Goal: Use online tool/utility: Utilize a website feature to perform a specific function

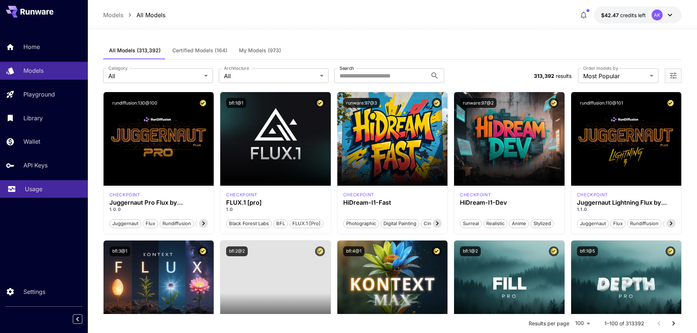
click at [33, 188] on p "Usage" at bounding box center [34, 189] width 18 height 9
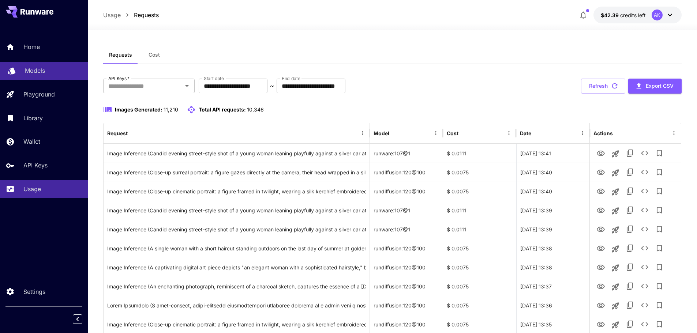
click at [40, 70] on p "Models" at bounding box center [35, 70] width 20 height 9
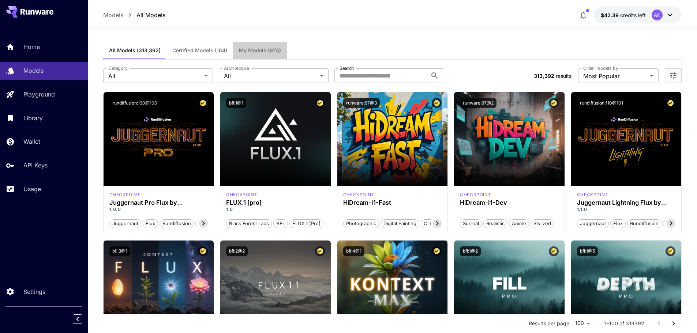
click at [256, 49] on span "My Models (973)" at bounding box center [260, 50] width 42 height 7
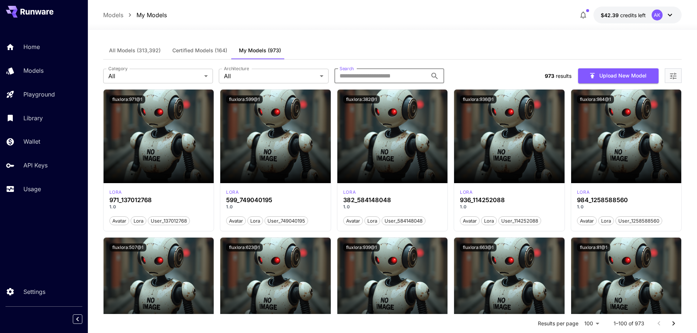
click at [367, 74] on input "Search" at bounding box center [381, 76] width 93 height 15
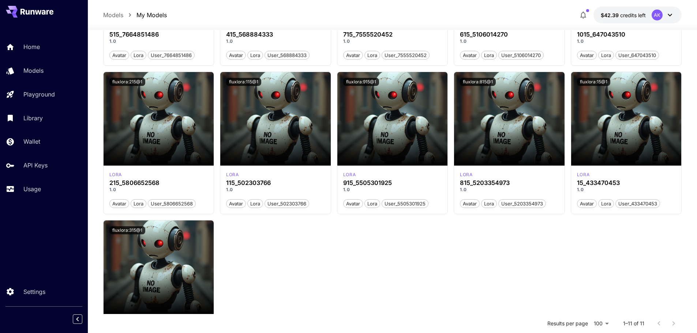
scroll to position [165, 0]
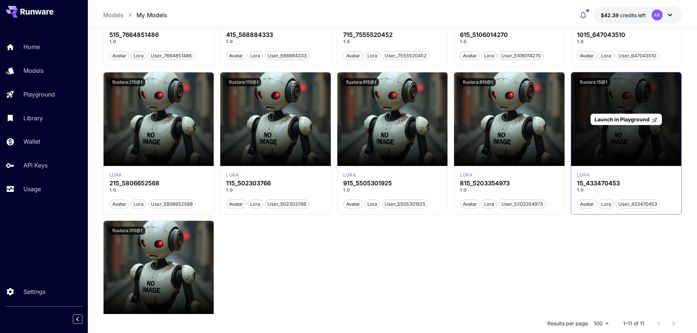
type input "***"
click at [631, 120] on span "Launch in Playground" at bounding box center [622, 119] width 55 height 6
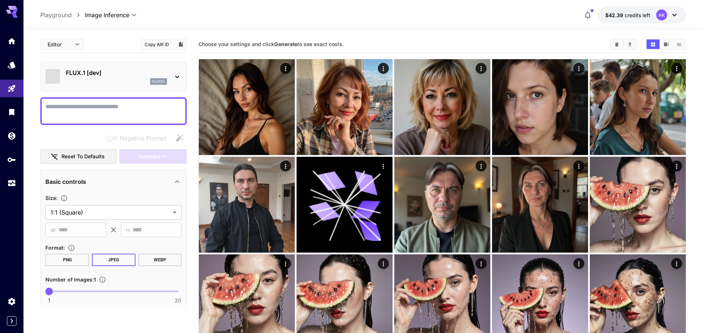
type input "**********"
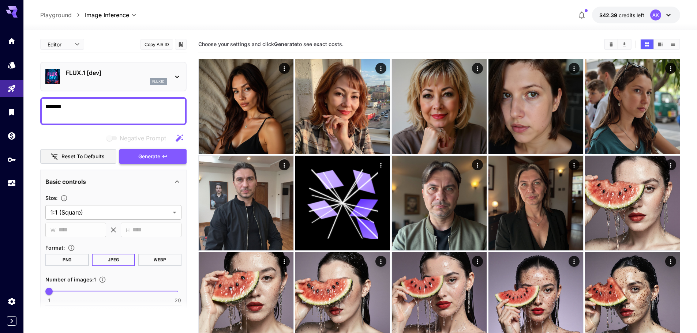
type textarea "*******"
click at [146, 156] on span "Generate" at bounding box center [149, 156] width 22 height 9
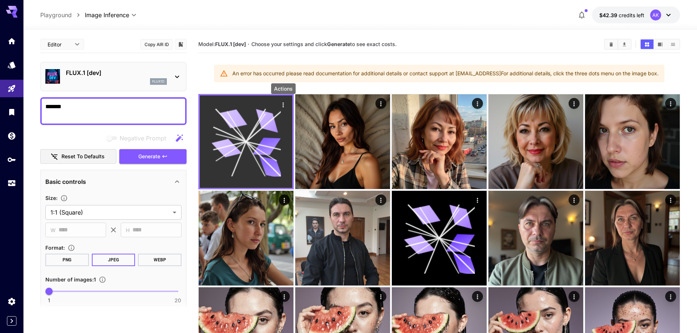
click at [282, 106] on icon "Actions" at bounding box center [283, 104] width 7 height 7
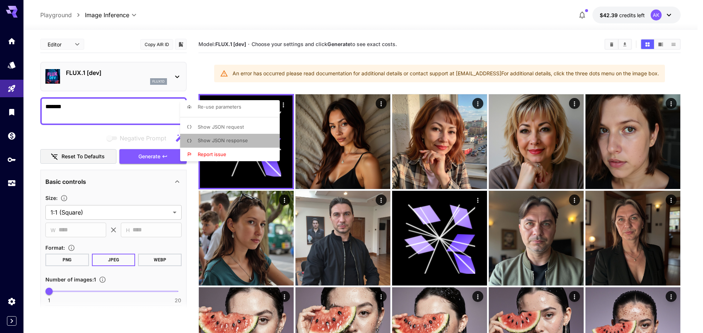
click at [227, 139] on span "Show JSON response" at bounding box center [223, 141] width 50 height 6
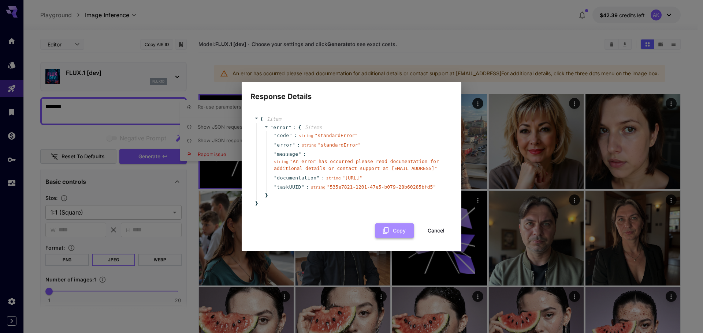
click at [401, 231] on button "Copy" at bounding box center [394, 231] width 38 height 15
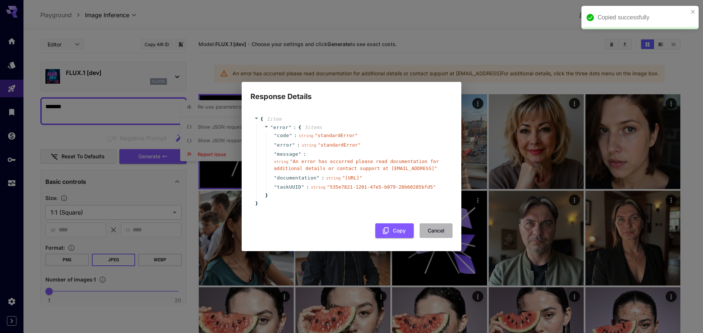
click at [435, 231] on button "Cancel" at bounding box center [436, 231] width 33 height 15
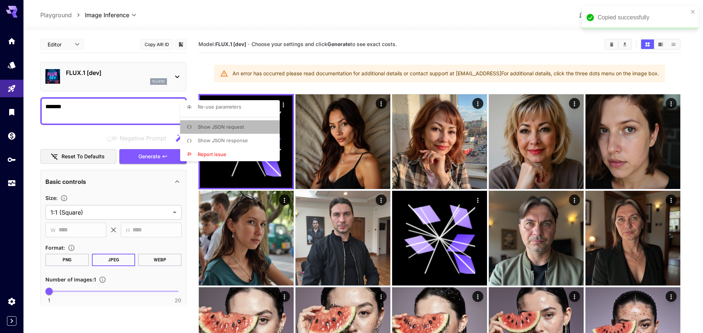
click at [220, 125] on span "Show JSON request" at bounding box center [221, 127] width 46 height 6
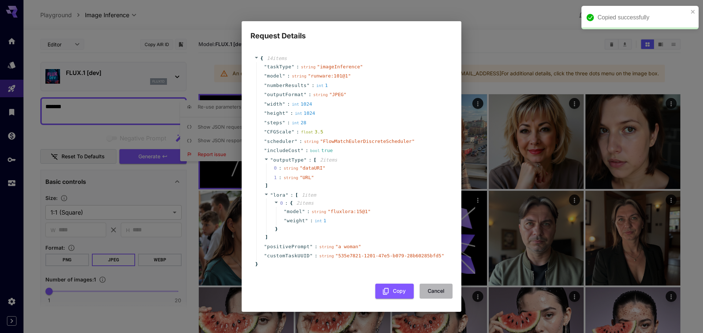
click at [429, 290] on button "Cancel" at bounding box center [436, 291] width 33 height 15
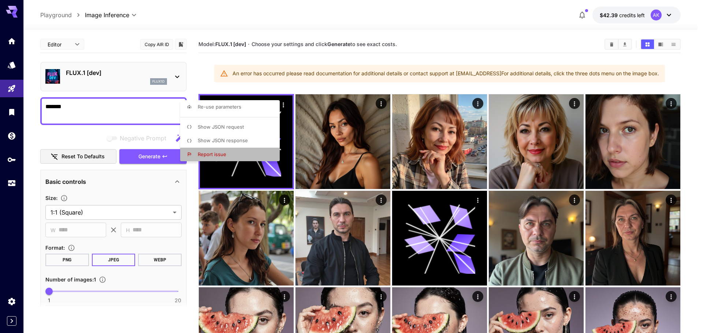
click at [227, 157] on li "Report issue" at bounding box center [232, 155] width 104 height 14
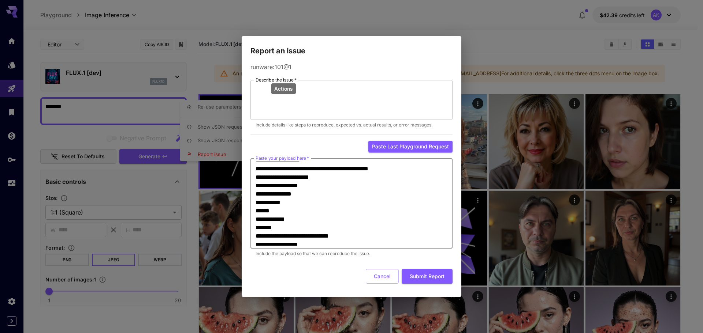
scroll to position [143, 0]
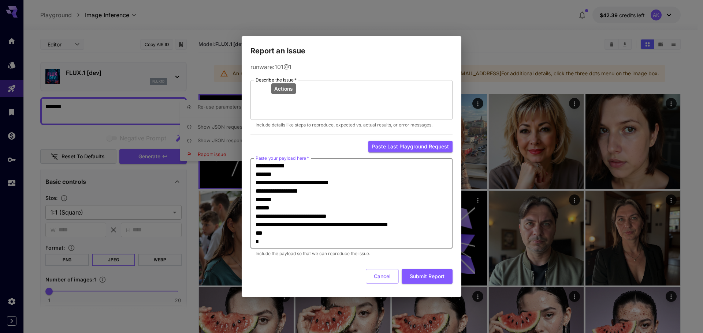
click at [378, 214] on textarea "**********" at bounding box center [352, 204] width 192 height 84
click at [282, 90] on div "Actions" at bounding box center [283, 88] width 25 height 11
click at [254, 89] on div "* Describe the issue   *" at bounding box center [351, 100] width 202 height 40
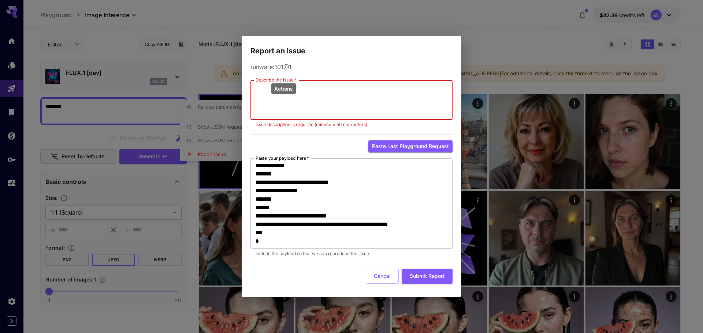
click at [388, 100] on textarea "Describe the issue   *" at bounding box center [352, 100] width 192 height 34
click at [395, 148] on button "Paste last playground request" at bounding box center [410, 147] width 84 height 12
type textarea "**********"
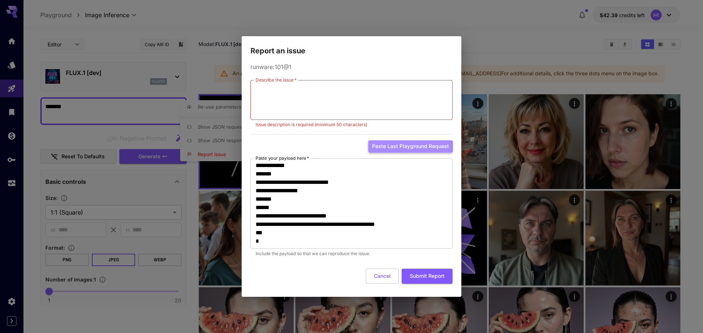
scroll to position [126, 0]
click at [375, 277] on button "Cancel" at bounding box center [382, 276] width 33 height 15
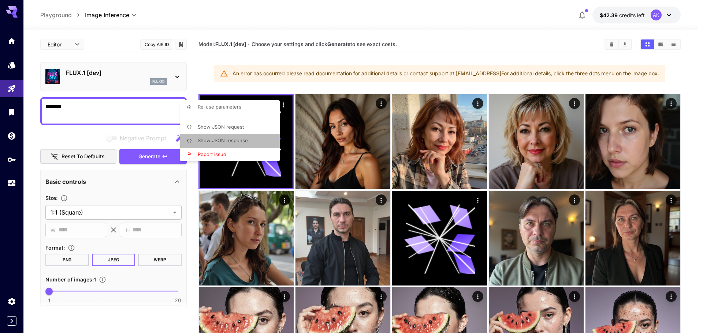
click at [223, 141] on span "Show JSON response" at bounding box center [223, 141] width 50 height 6
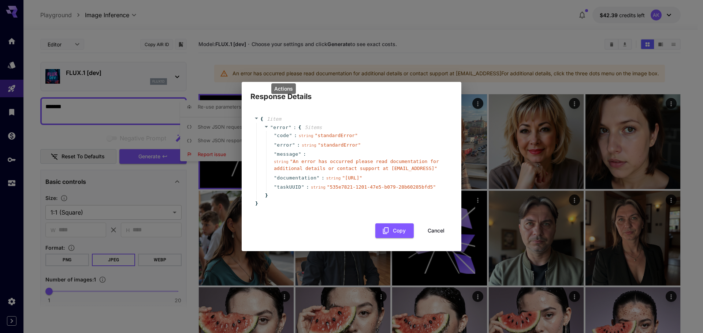
click at [314, 146] on div "string " standardError "" at bounding box center [331, 145] width 59 height 7
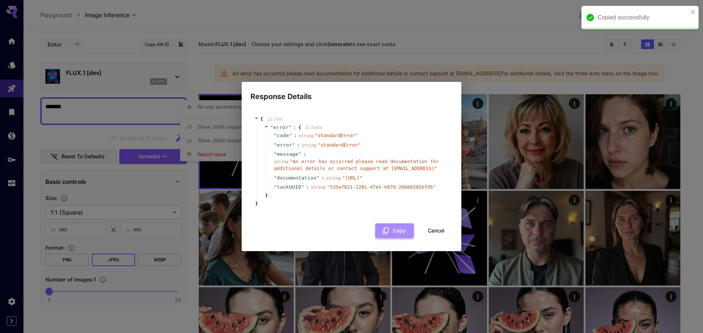
click at [390, 231] on button "Copy" at bounding box center [394, 231] width 38 height 15
click at [437, 232] on button "Cancel" at bounding box center [436, 231] width 33 height 15
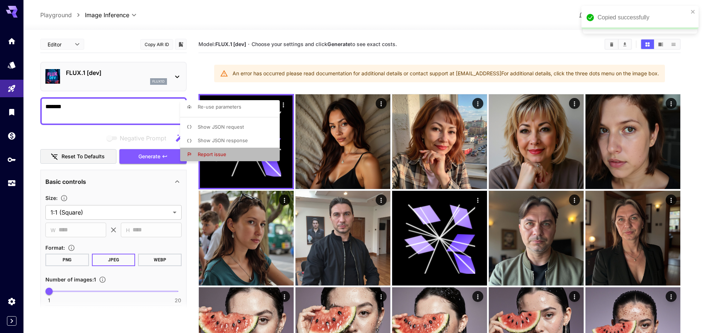
click at [231, 154] on li "Report issue" at bounding box center [232, 155] width 104 height 14
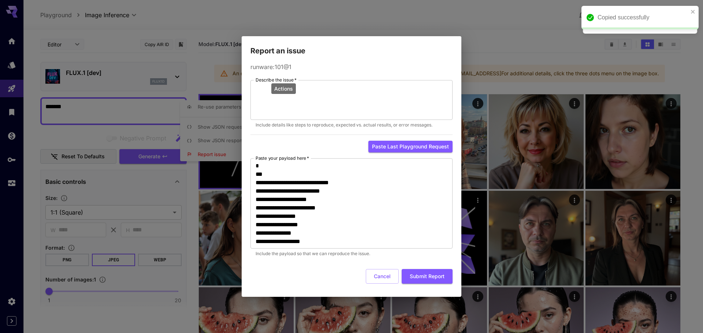
click at [296, 95] on div "Actions" at bounding box center [284, 91] width 26 height 16
click at [264, 90] on textarea "Describe the issue   *" at bounding box center [352, 100] width 192 height 34
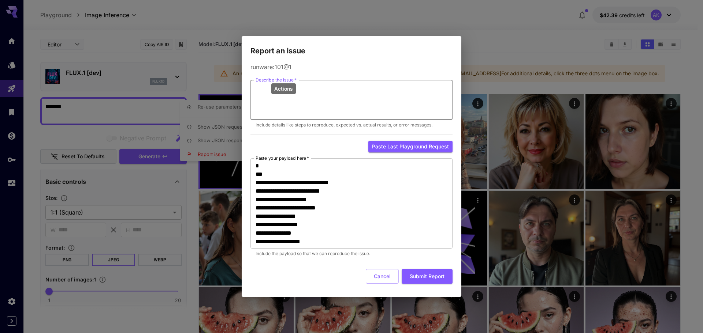
paste textarea "**********"
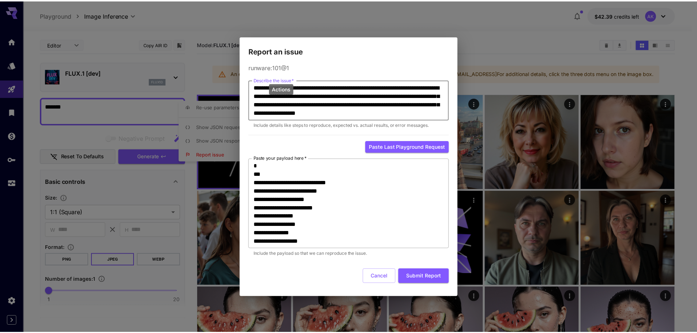
scroll to position [16, 0]
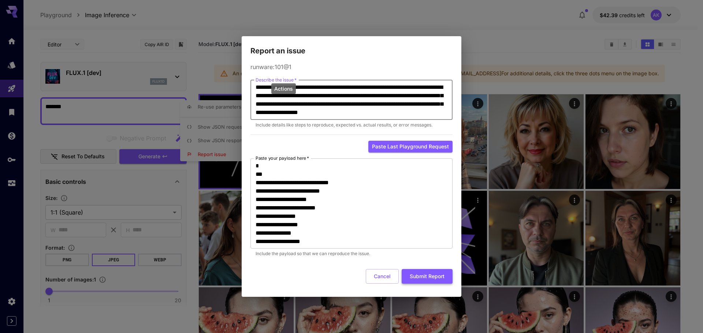
type textarea "**********"
click at [424, 276] on button "Submit Report" at bounding box center [427, 276] width 51 height 15
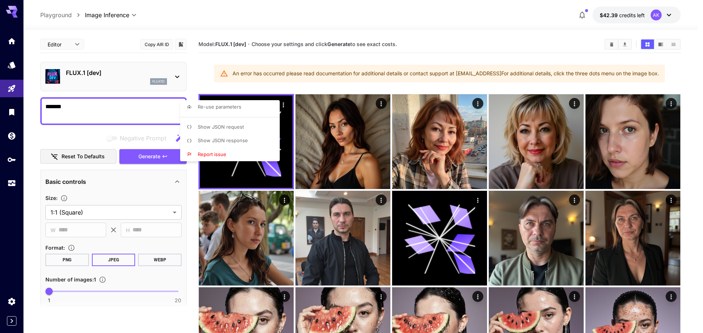
click at [12, 303] on div at bounding box center [351, 166] width 703 height 333
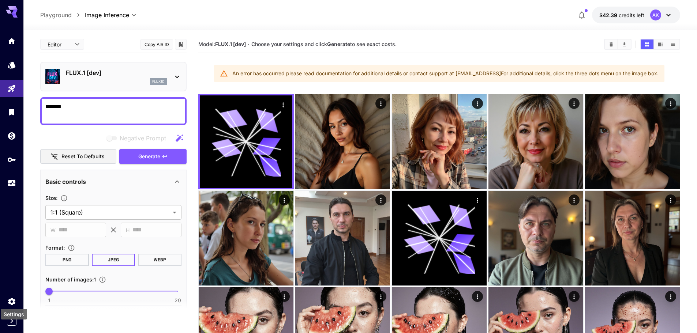
click at [12, 303] on icon "Settings" at bounding box center [11, 301] width 7 height 7
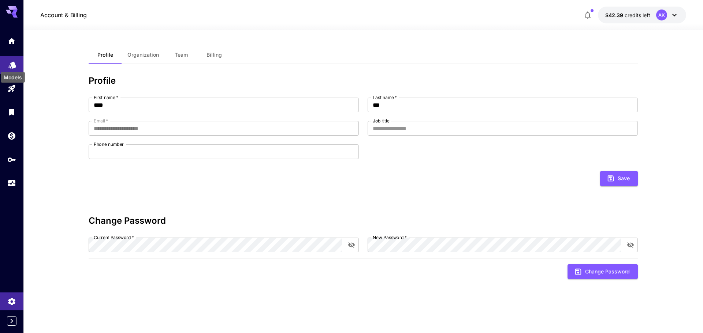
click at [12, 64] on icon "Models" at bounding box center [12, 62] width 8 height 7
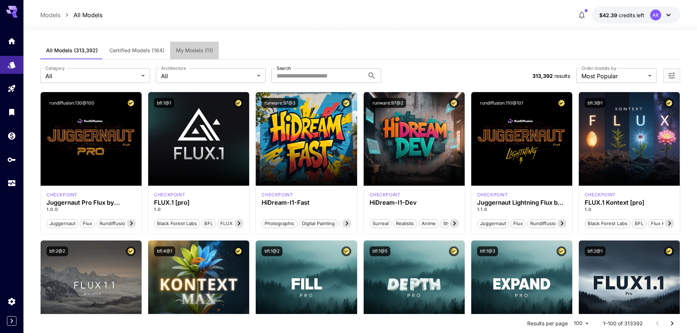
click at [187, 49] on span "My Models (11)" at bounding box center [194, 50] width 37 height 7
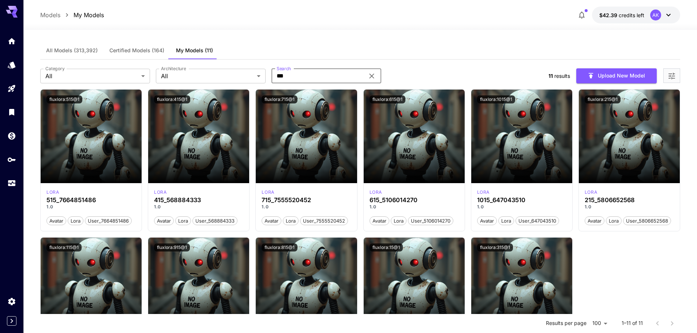
click at [307, 79] on input "***" at bounding box center [318, 76] width 93 height 15
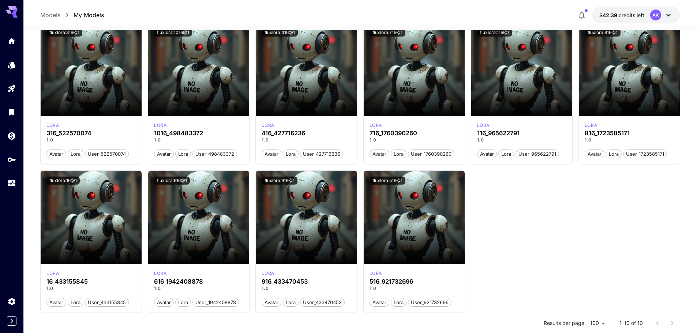
scroll to position [50, 0]
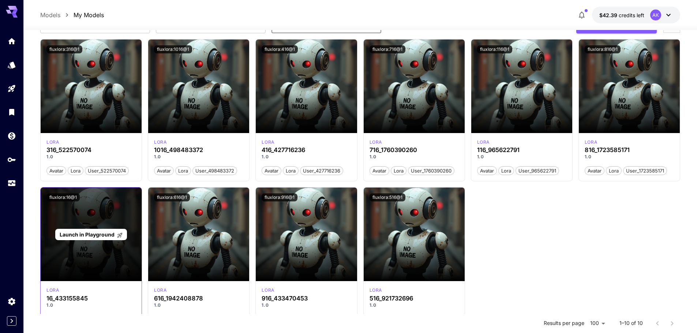
type input "***"
click at [99, 232] on span "Launch in Playground" at bounding box center [87, 235] width 55 height 6
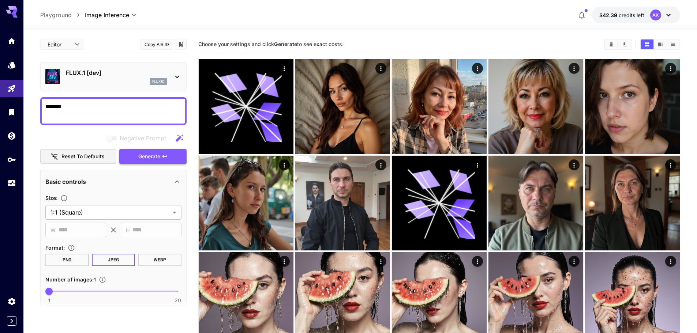
click at [135, 154] on button "Generate" at bounding box center [152, 156] width 67 height 15
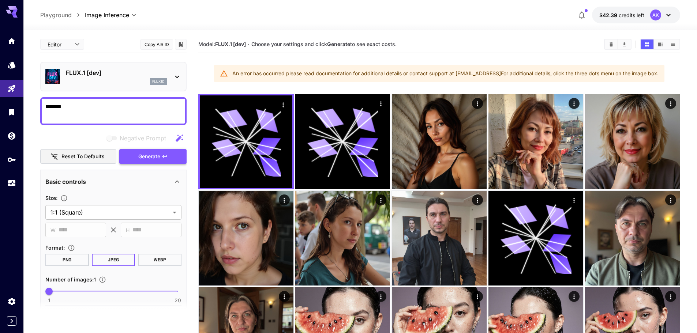
click at [145, 156] on span "Generate" at bounding box center [149, 156] width 22 height 9
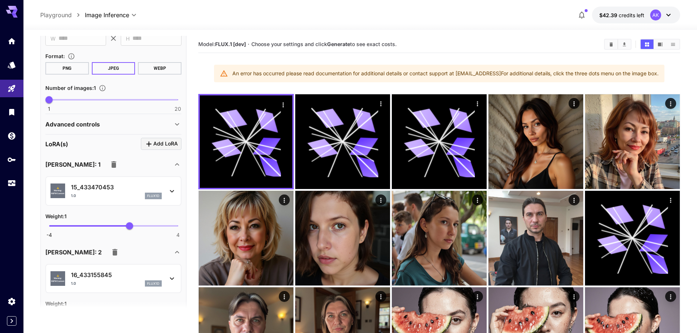
scroll to position [191, 0]
click at [111, 165] on icon "button" at bounding box center [113, 165] width 5 height 7
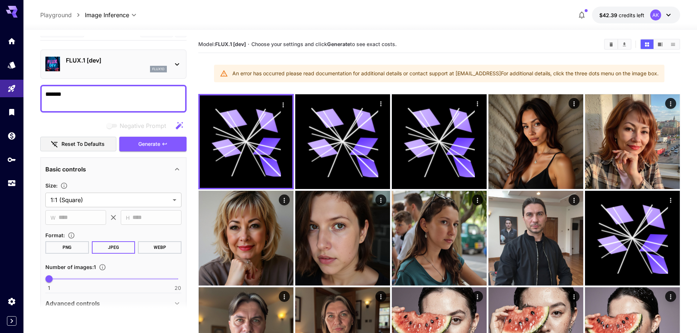
scroll to position [0, 0]
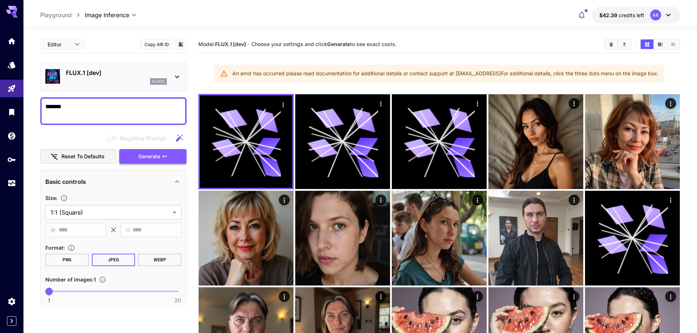
click at [154, 157] on span "Generate" at bounding box center [149, 156] width 22 height 9
